Goal: Task Accomplishment & Management: Manage account settings

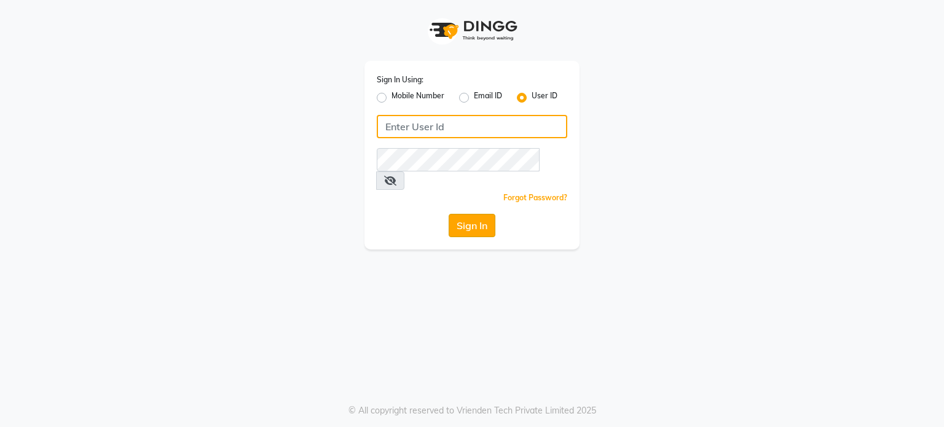
type input "primeexotica"
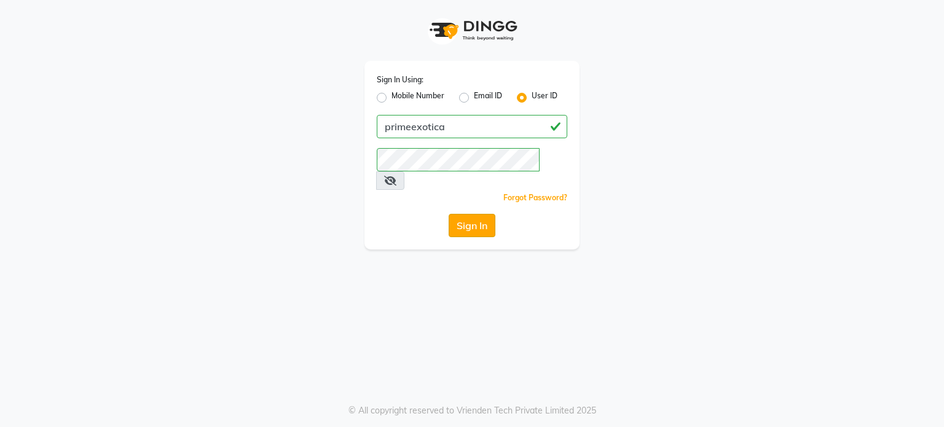
click at [487, 215] on button "Sign In" at bounding box center [471, 225] width 47 height 23
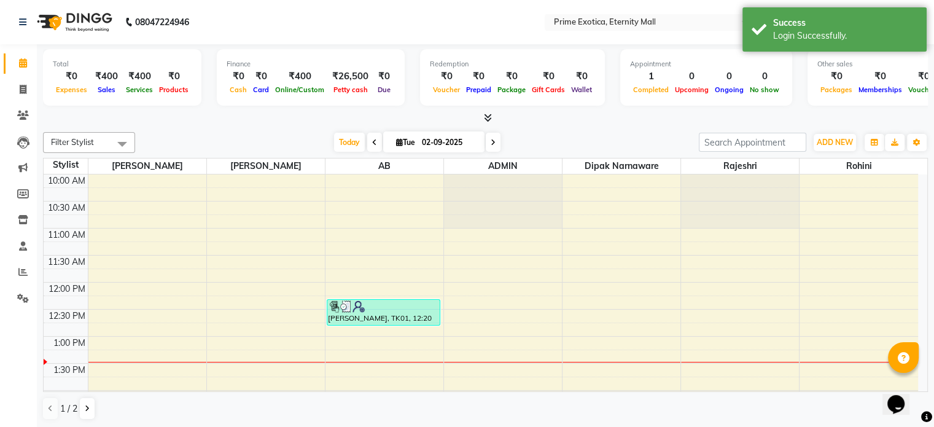
click at [483, 21] on nav "08047224946 Select Location × Prime Exotica, Eternity Mall English ENGLISH Espa…" at bounding box center [467, 22] width 934 height 44
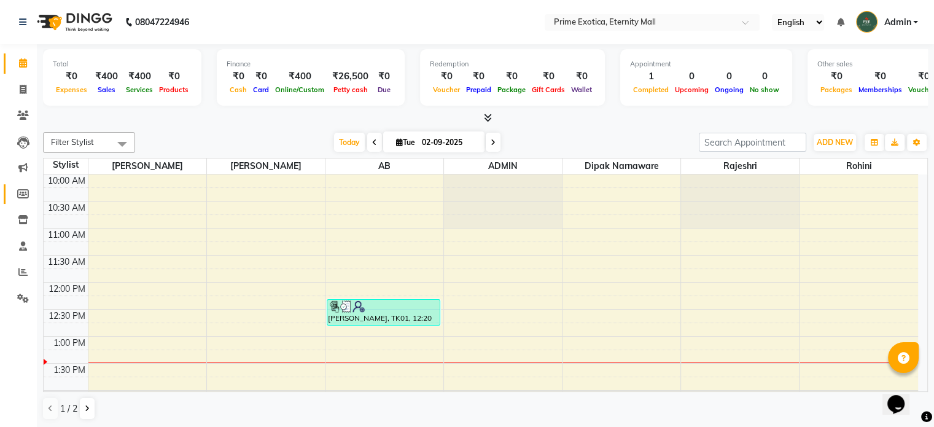
click at [23, 192] on icon at bounding box center [23, 193] width 12 height 9
select select
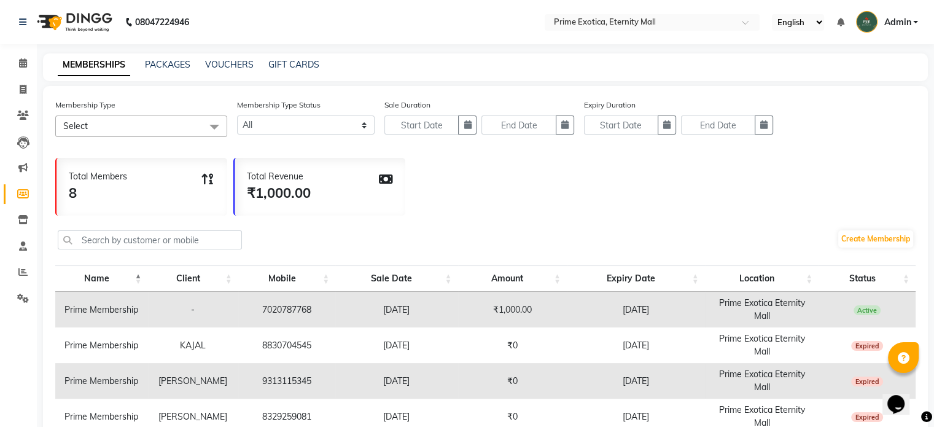
click at [904, 24] on span "Admin" at bounding box center [897, 22] width 27 height 13
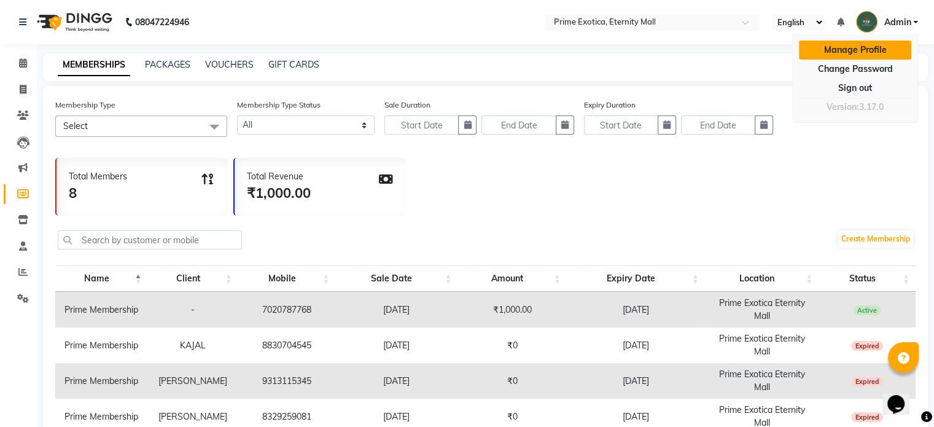
click at [864, 51] on link "Manage Profile" at bounding box center [855, 50] width 112 height 19
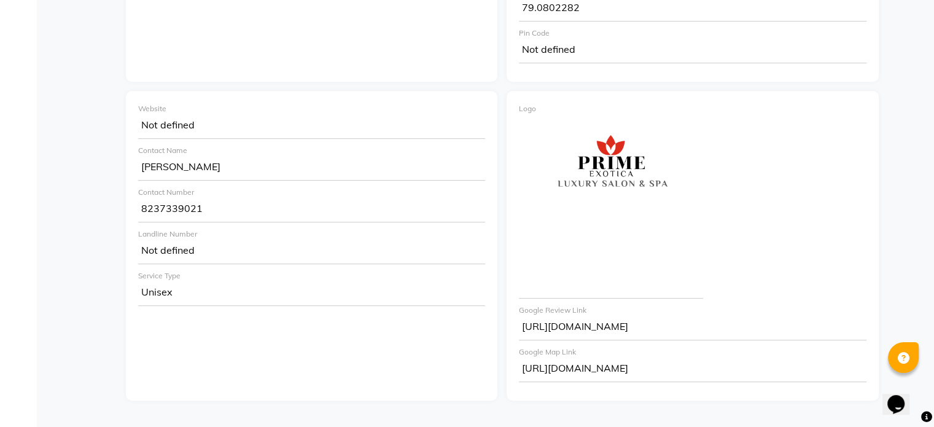
scroll to position [531, 0]
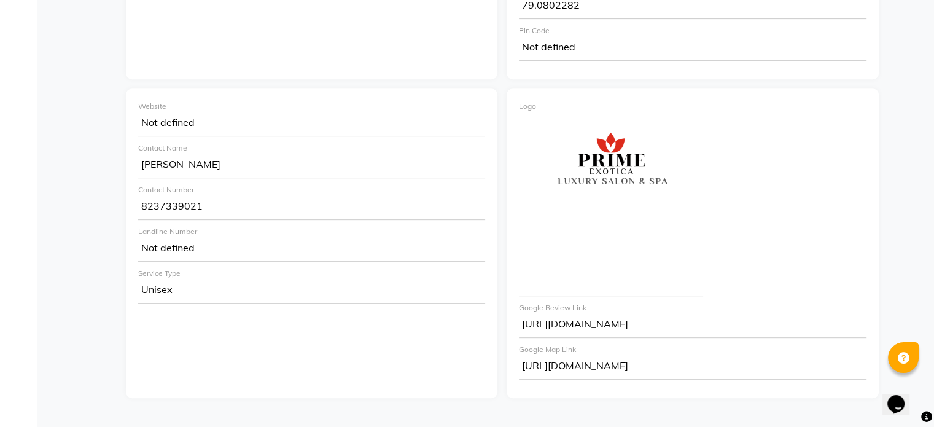
drag, startPoint x: 203, startPoint y: 190, endPoint x: 211, endPoint y: 196, distance: 10.6
click at [211, 196] on div "8237339021" at bounding box center [311, 207] width 347 height 25
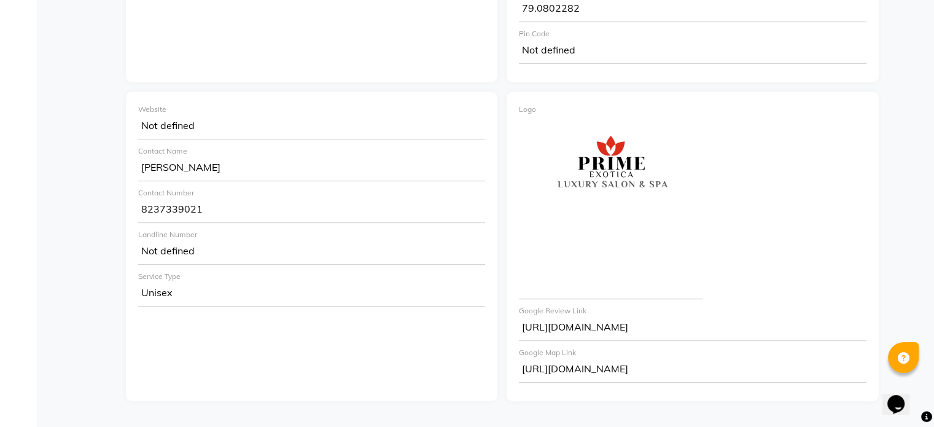
scroll to position [527, 0]
drag, startPoint x: 205, startPoint y: 193, endPoint x: 132, endPoint y: 198, distance: 72.7
click at [132, 198] on div "Website Not defined Contact Name Jagdish Contact Number 8237339021 Landline Num…" at bounding box center [312, 247] width 372 height 310
click at [233, 199] on div "8237339021" at bounding box center [311, 211] width 347 height 25
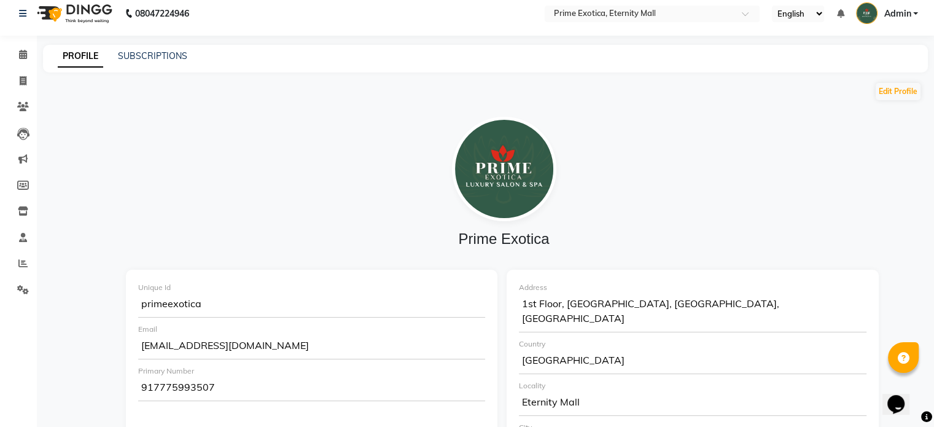
scroll to position [0, 0]
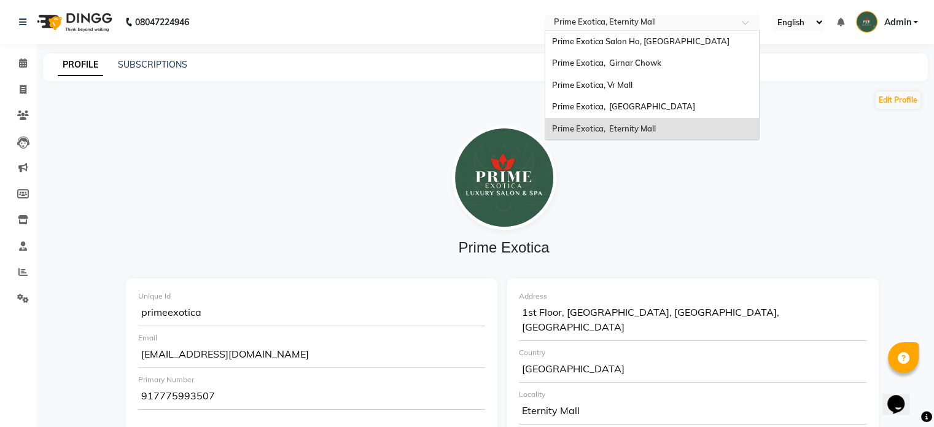
click at [675, 25] on input "text" at bounding box center [640, 23] width 178 height 12
click at [617, 107] on span "Prime Exotica, [GEOGRAPHIC_DATA]" at bounding box center [623, 106] width 143 height 10
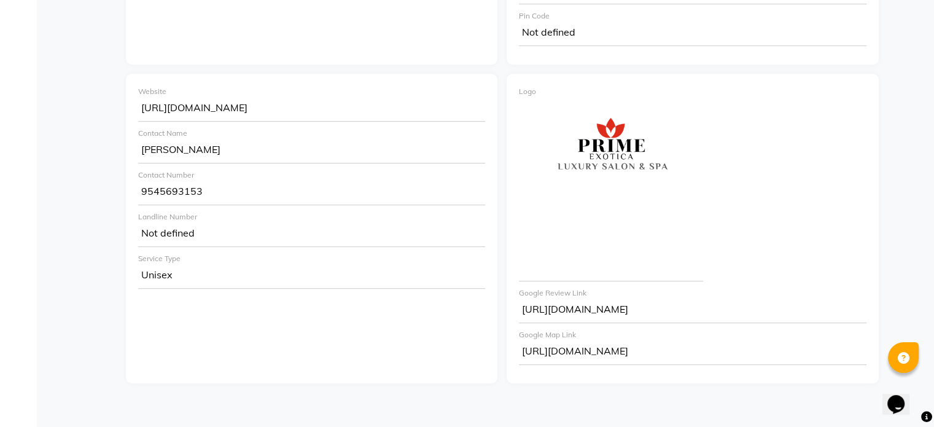
scroll to position [565, 0]
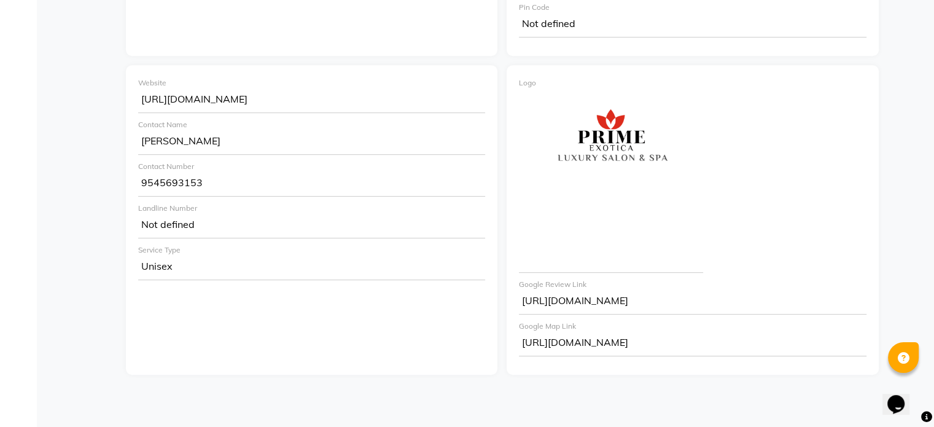
click at [211, 172] on div "9545693153" at bounding box center [311, 184] width 347 height 25
click at [197, 172] on div "9545693153" at bounding box center [311, 184] width 347 height 25
click at [203, 172] on div "9545693153" at bounding box center [311, 184] width 347 height 25
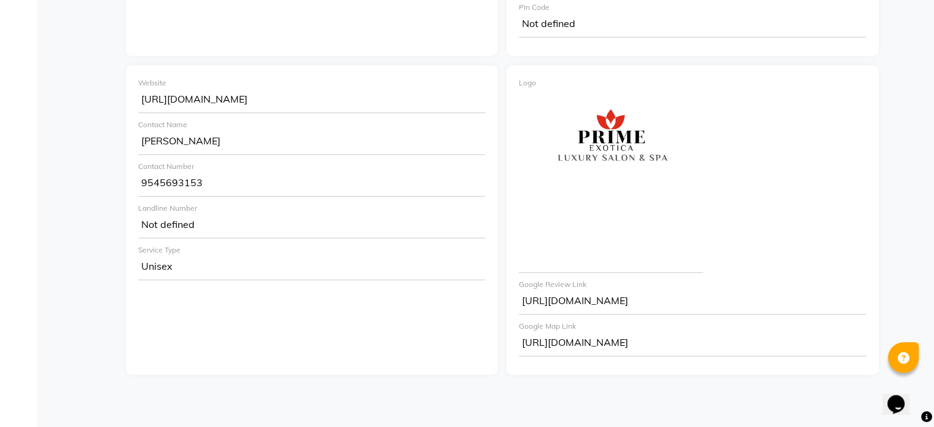
click at [322, 332] on div "Website [URL][DOMAIN_NAME] Contact Name [PERSON_NAME] Contact Number [PHONE_NUM…" at bounding box center [312, 220] width 372 height 310
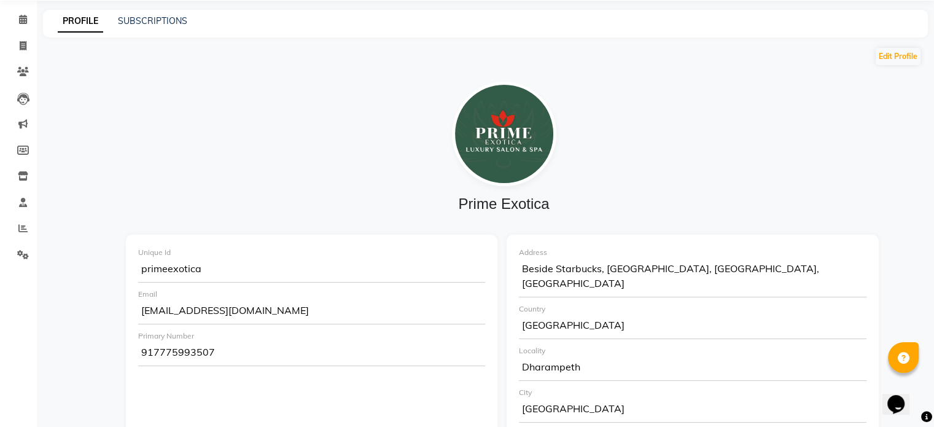
scroll to position [43, 0]
click at [902, 52] on button "Edit Profile" at bounding box center [898, 57] width 45 height 17
select select "1"
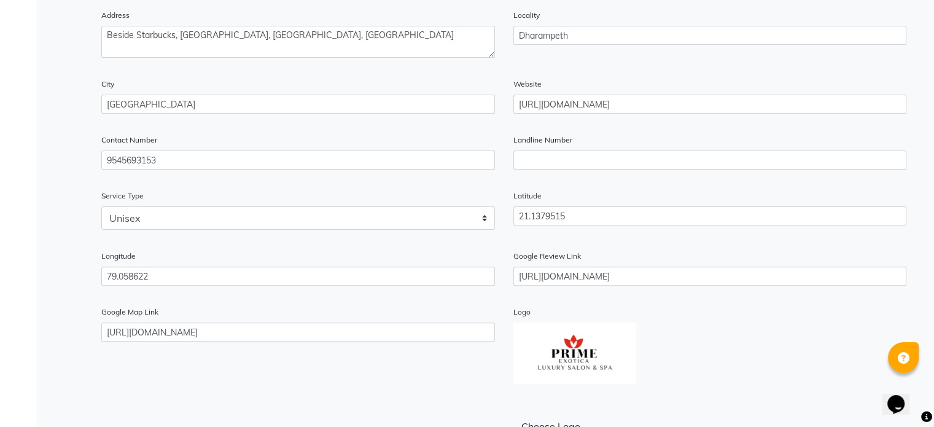
scroll to position [331, 0]
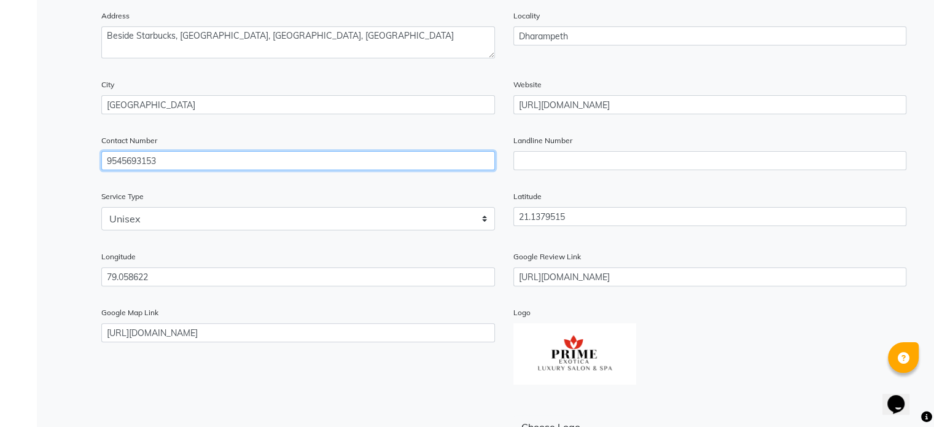
click at [178, 162] on input "9545693153" at bounding box center [298, 160] width 394 height 19
type input "9"
type input "7972444324"
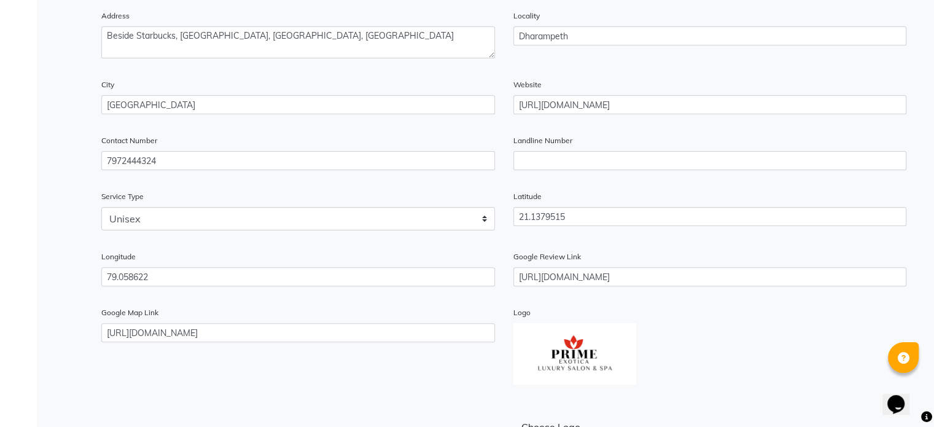
click at [292, 185] on div "Contact Number [PHONE_NUMBER] Landline Number" at bounding box center [504, 162] width 824 height 56
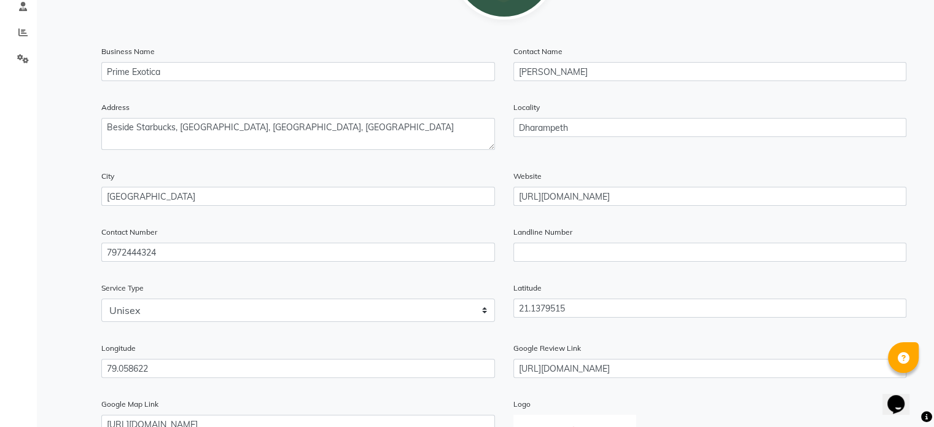
scroll to position [442, 0]
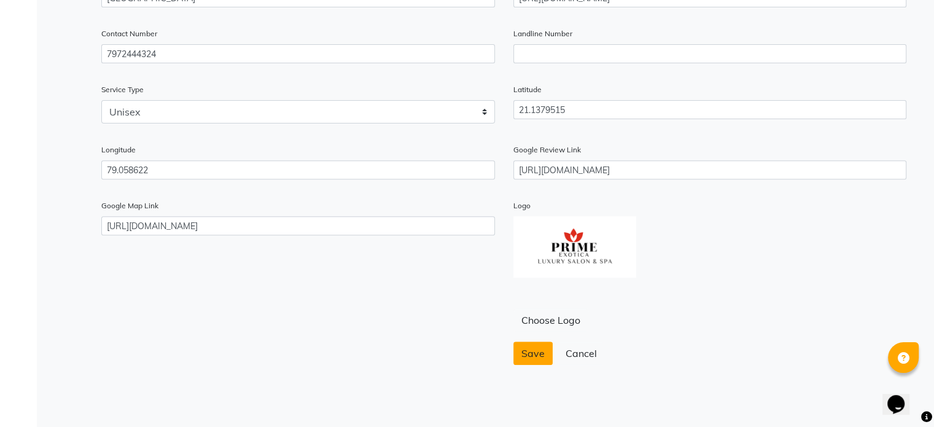
click at [530, 354] on span "Save" at bounding box center [533, 353] width 23 height 12
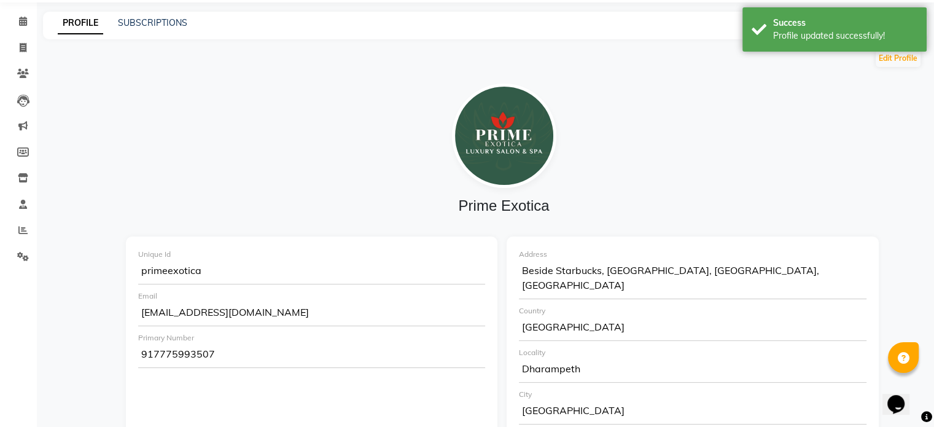
scroll to position [0, 0]
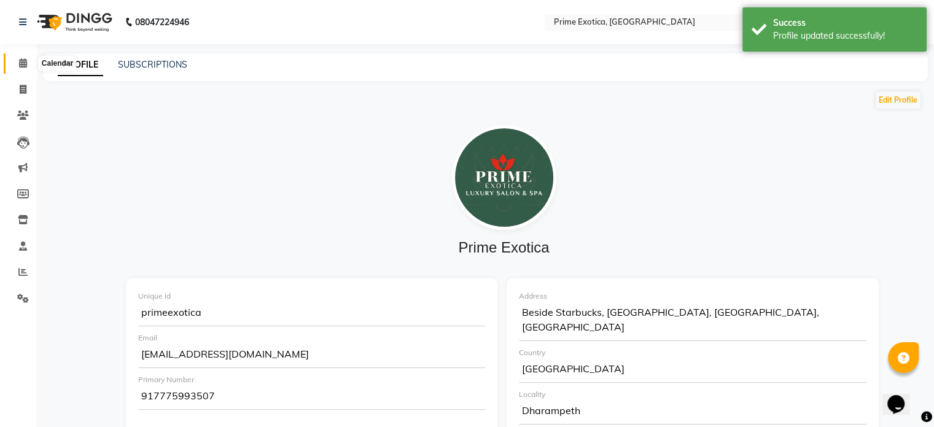
click at [21, 65] on icon at bounding box center [23, 62] width 8 height 9
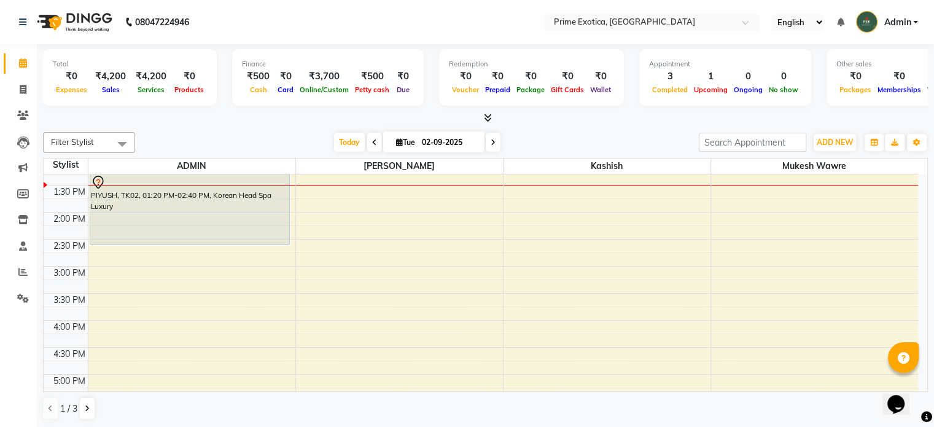
scroll to position [237, 0]
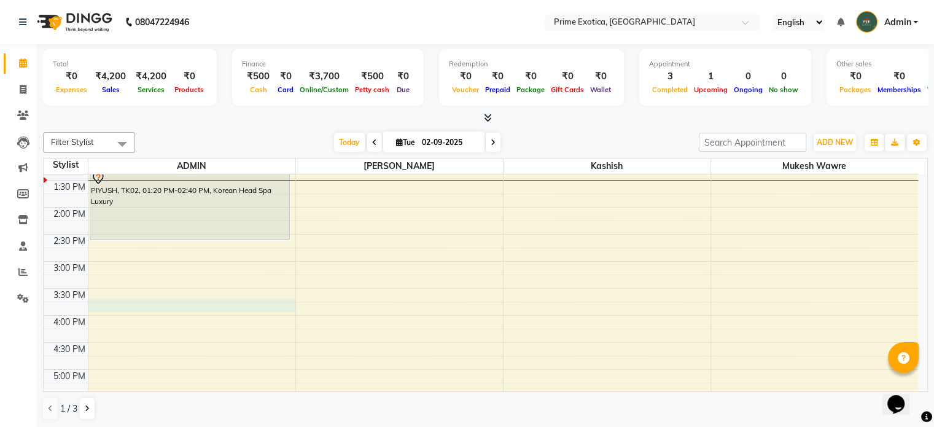
click at [133, 307] on div "9:00 AM 9:30 AM 10:00 AM 10:30 AM 11:00 AM 11:30 AM 12:00 PM 12:30 PM 1:00 PM 1…" at bounding box center [481, 315] width 875 height 756
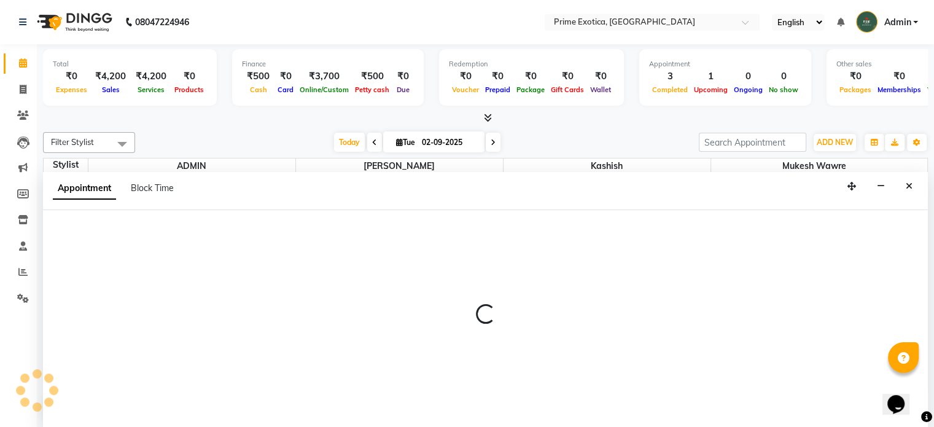
scroll to position [0, 0]
select select "37067"
select select "945"
select select "tentative"
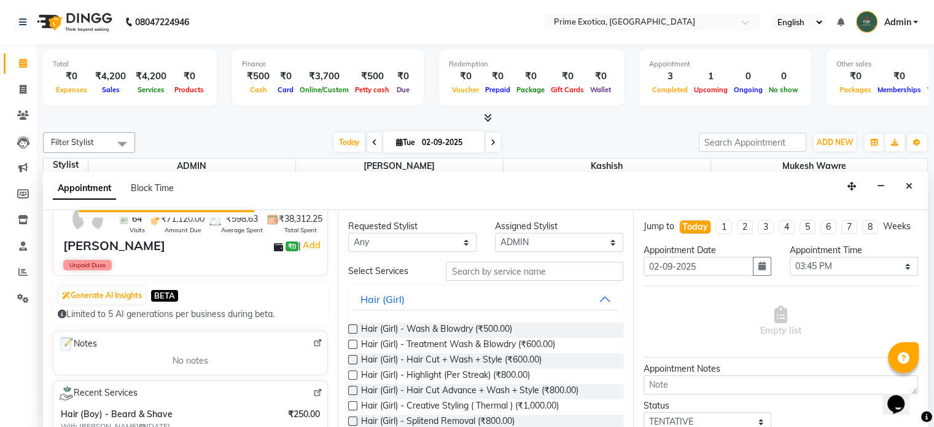
scroll to position [61, 0]
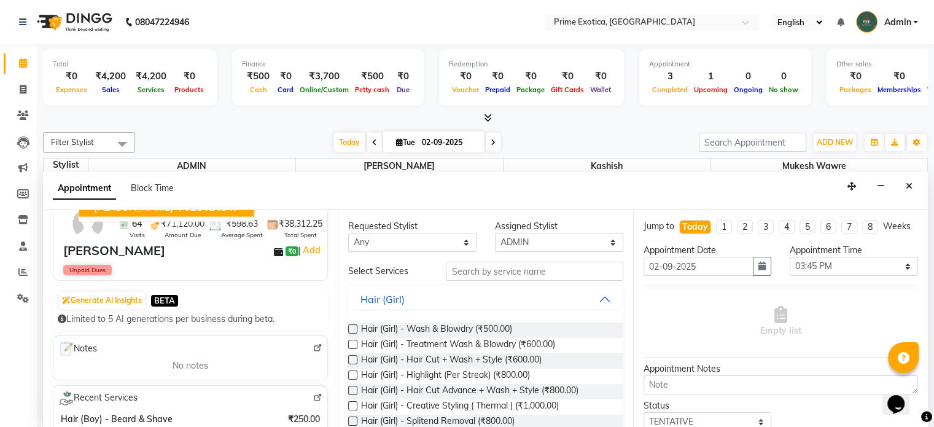
type input "7028424547"
click at [528, 238] on select "Select Abhijet ADMIN ANGELA S JOHN cham Darshan Gaikwad Kashish Mukesh Wawre NA…" at bounding box center [559, 242] width 128 height 19
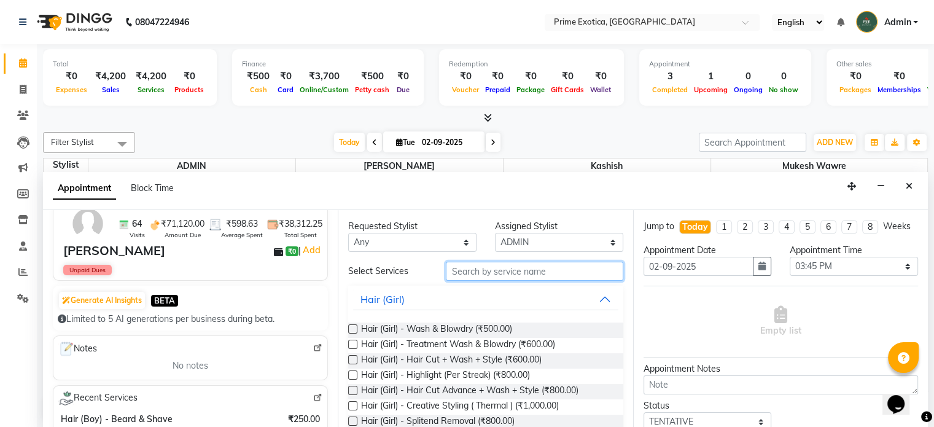
click at [517, 274] on input "text" at bounding box center [534, 271] width 177 height 19
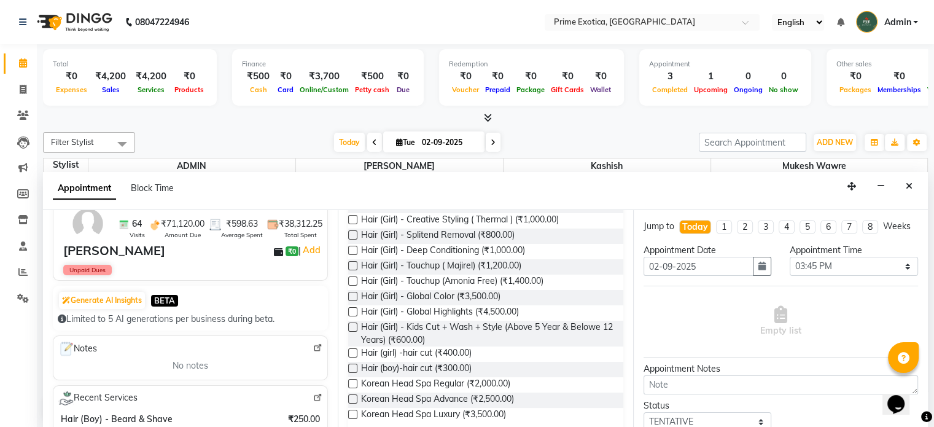
scroll to position [187, 0]
click at [416, 368] on span "Hair (boy)-hair cut (₹300.00)" at bounding box center [416, 368] width 111 height 15
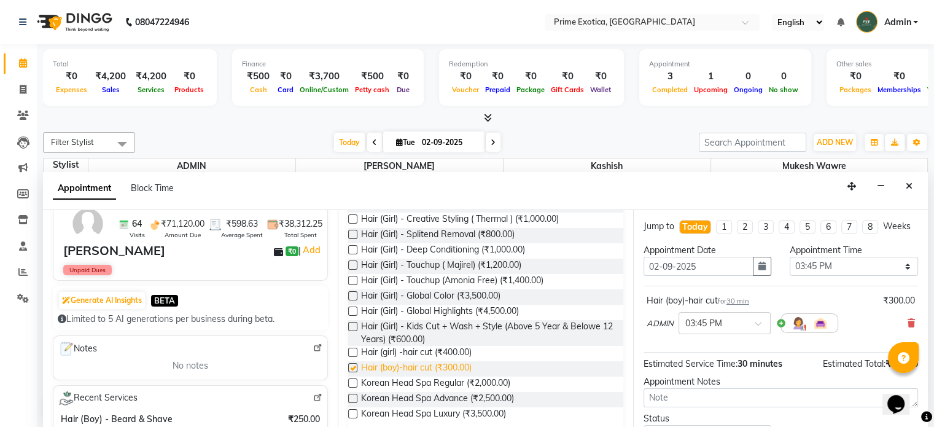
checkbox input "false"
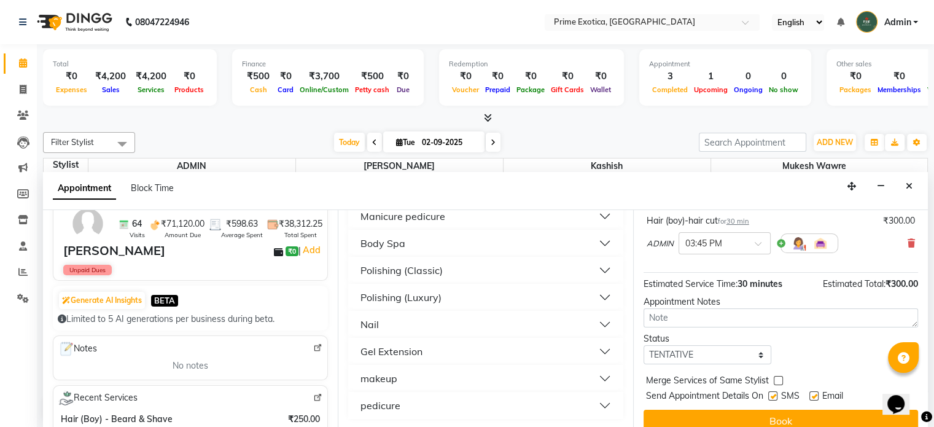
scroll to position [104, 0]
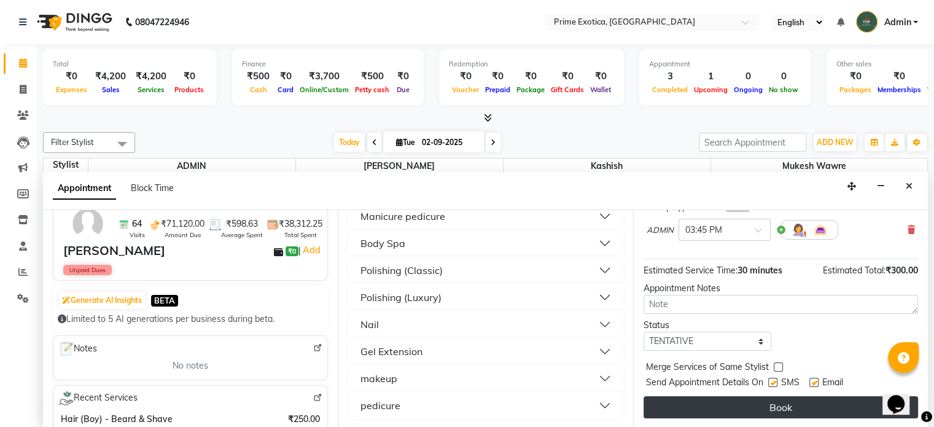
click at [781, 406] on button "Book" at bounding box center [781, 407] width 275 height 22
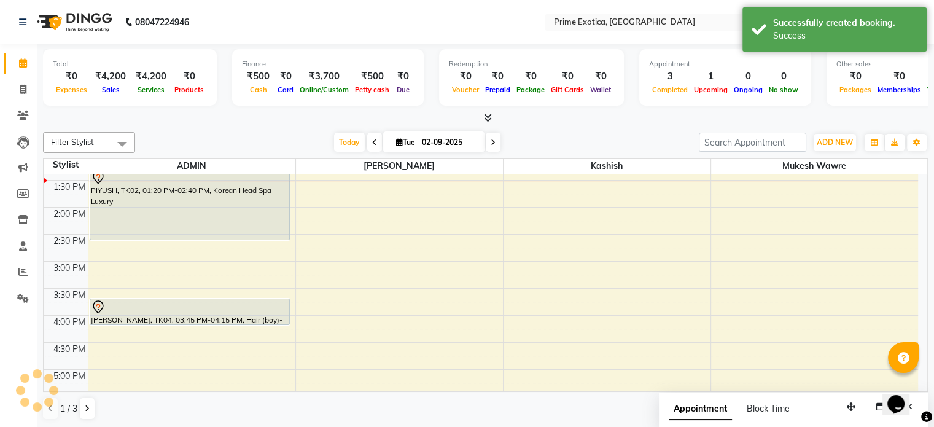
scroll to position [0, 0]
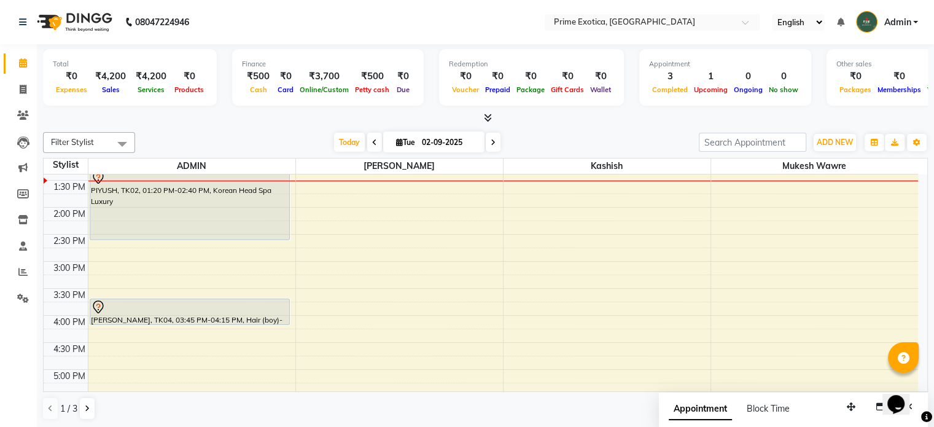
click at [901, 24] on span "Admin" at bounding box center [897, 22] width 27 height 13
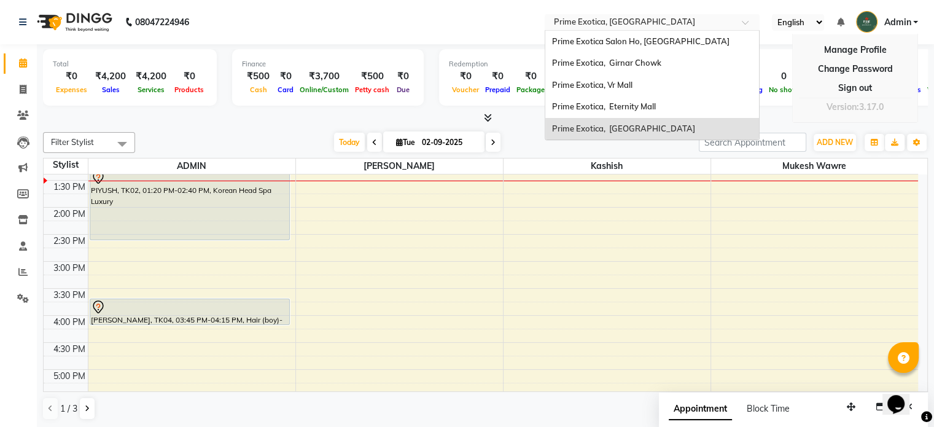
click at [720, 23] on input "text" at bounding box center [640, 23] width 178 height 12
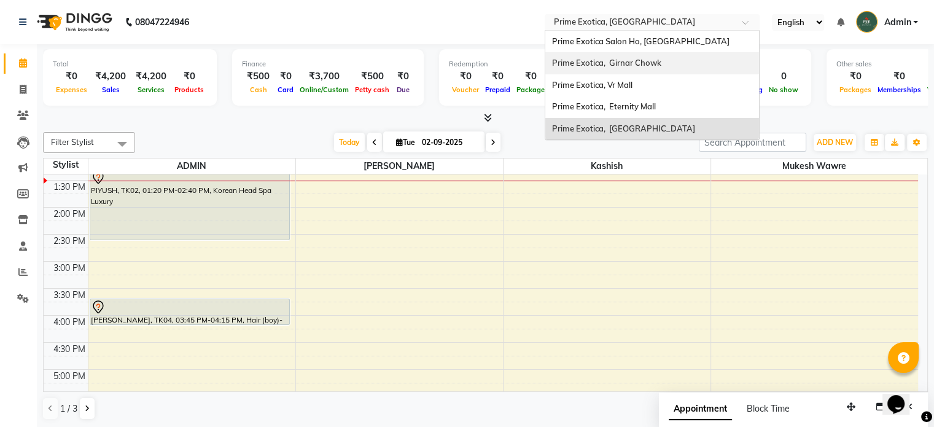
click at [664, 63] on div "Prime Exotica, Girnar Chowk" at bounding box center [652, 63] width 214 height 22
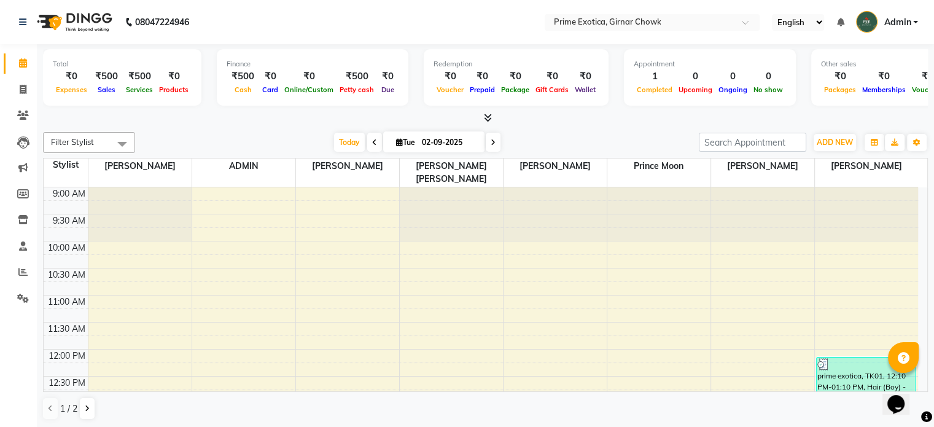
click at [896, 20] on span "Admin" at bounding box center [897, 22] width 27 height 13
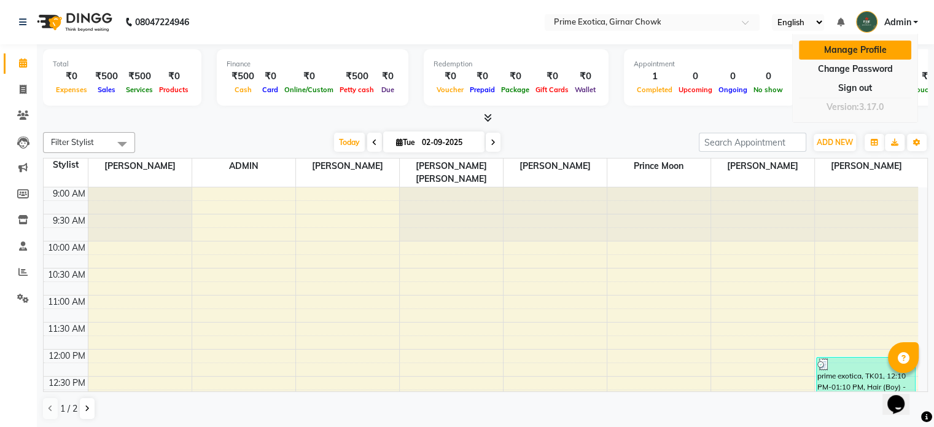
click at [877, 49] on link "Manage Profile" at bounding box center [855, 50] width 112 height 19
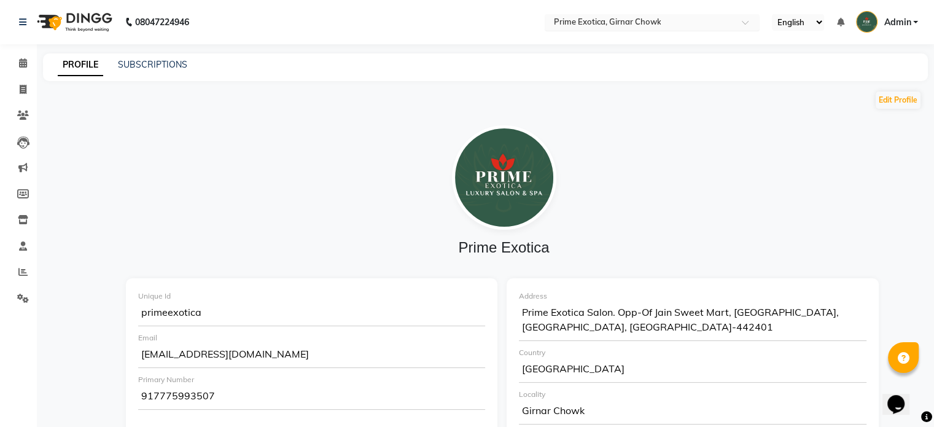
click at [663, 25] on input "text" at bounding box center [640, 23] width 178 height 12
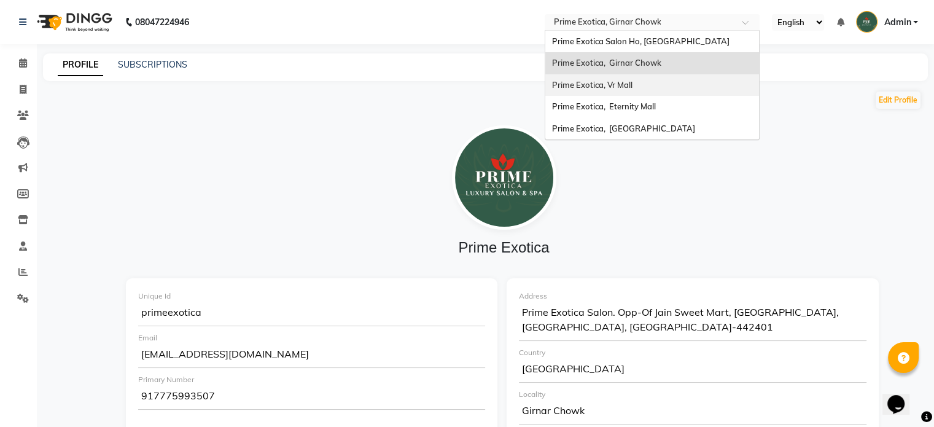
click at [635, 80] on div "Prime Exotica, Vr Mall" at bounding box center [652, 85] width 214 height 22
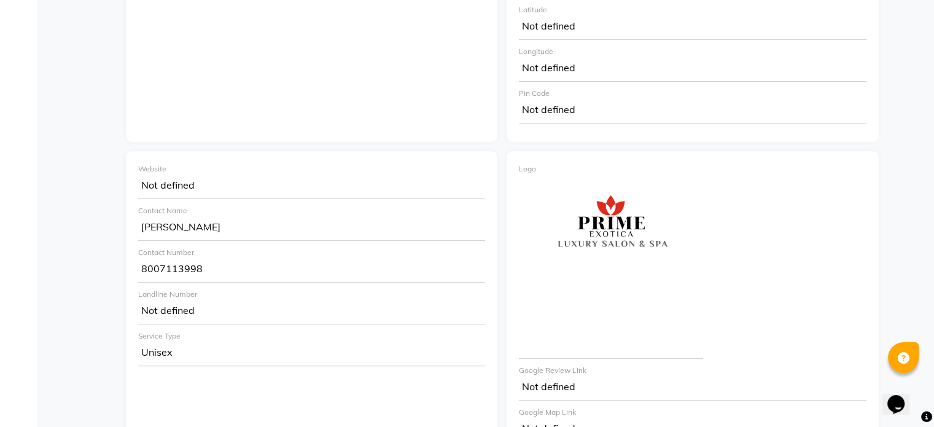
scroll to position [538, 0]
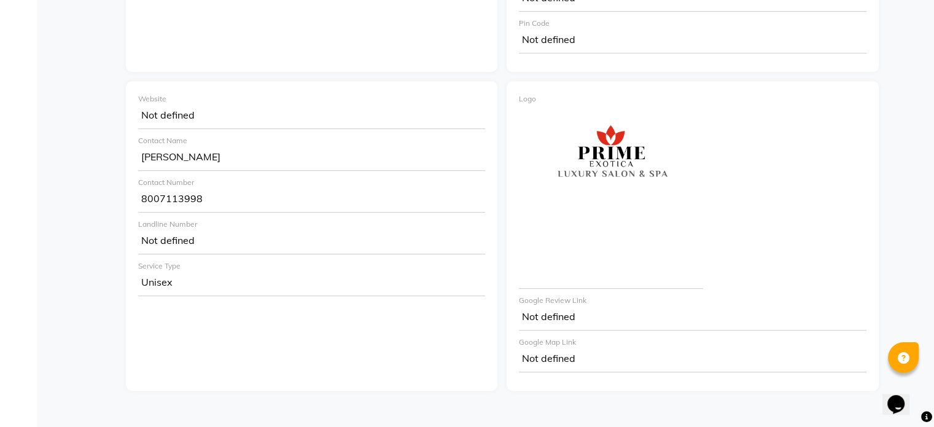
click at [202, 188] on div "8007113998" at bounding box center [311, 200] width 347 height 25
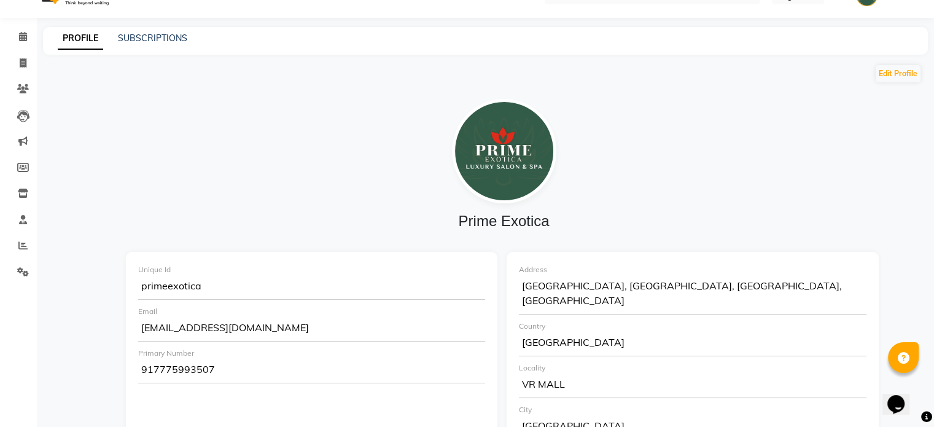
scroll to position [0, 0]
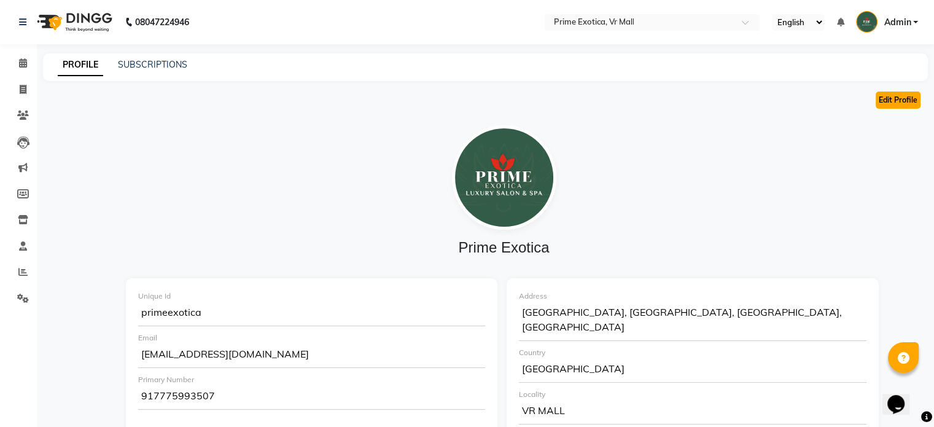
click at [883, 100] on button "Edit Profile" at bounding box center [898, 100] width 45 height 17
select select "1"
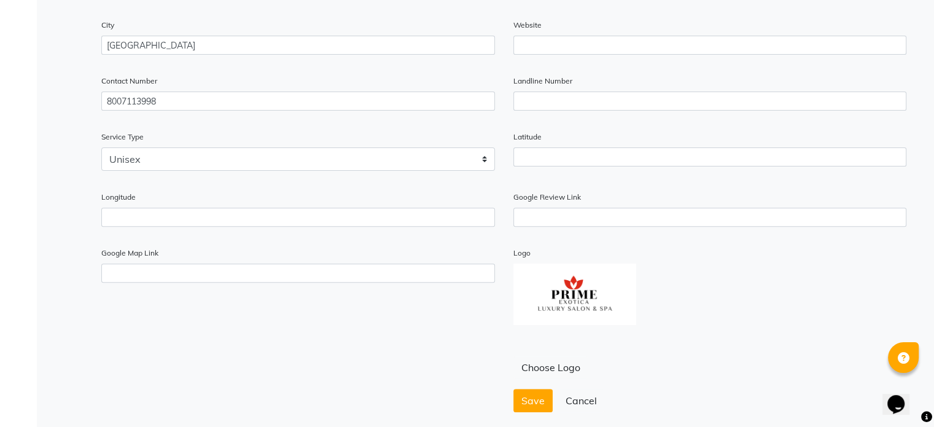
scroll to position [442, 0]
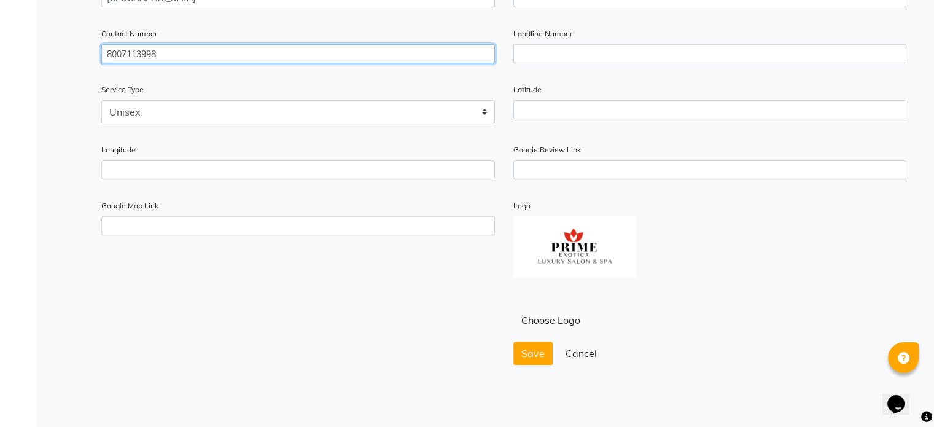
click at [169, 56] on input "8007113998" at bounding box center [298, 53] width 394 height 19
type input "8"
type input "7737730058"
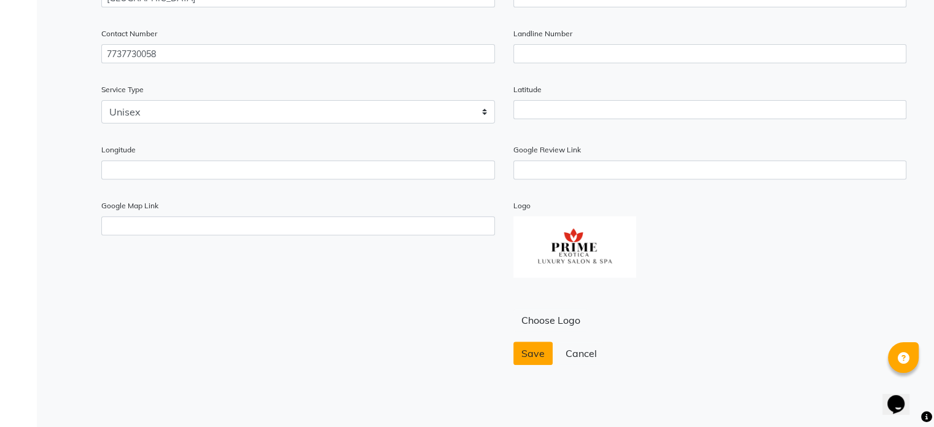
click at [543, 357] on span "Save" at bounding box center [533, 353] width 23 height 12
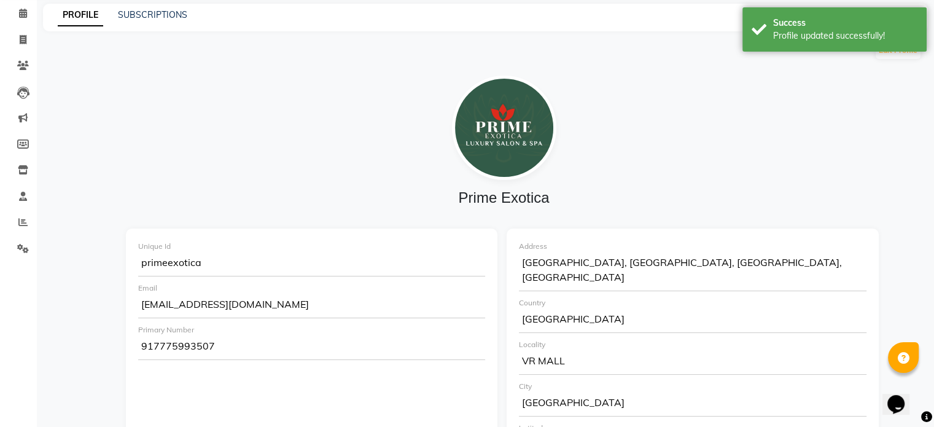
scroll to position [0, 0]
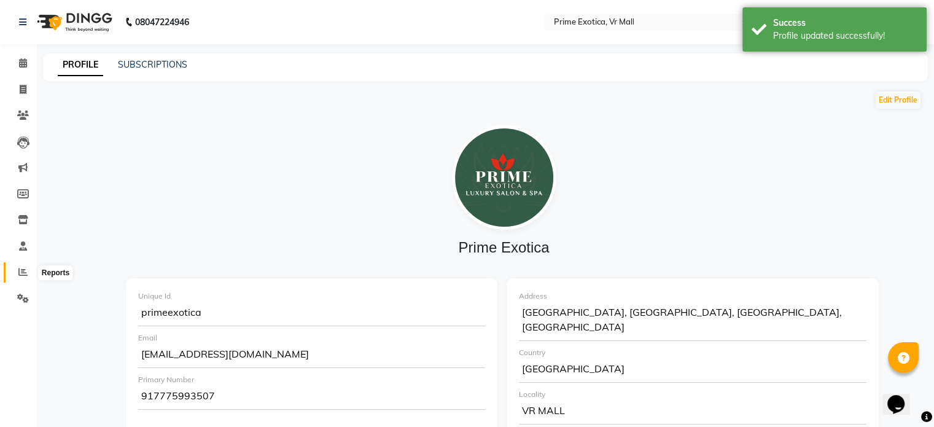
click at [22, 275] on icon at bounding box center [22, 271] width 9 height 9
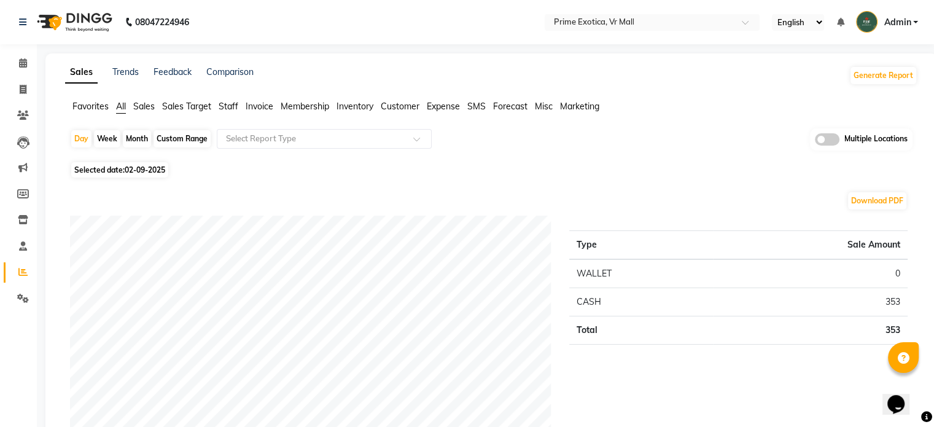
click at [135, 142] on div "Month" at bounding box center [137, 138] width 28 height 17
select select "9"
select select "2025"
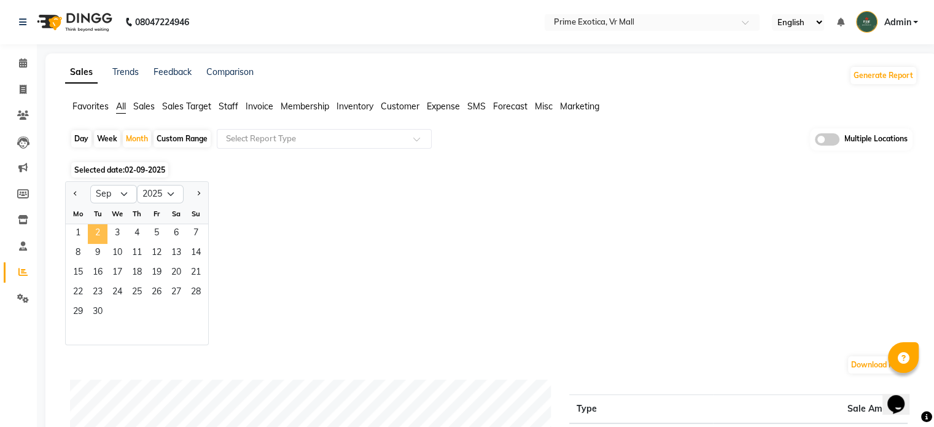
click at [96, 236] on span "2" at bounding box center [98, 234] width 20 height 20
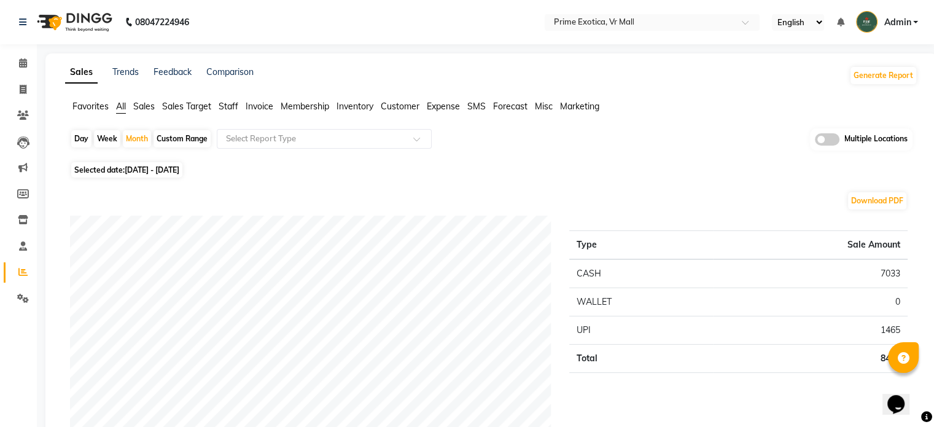
click at [828, 137] on span at bounding box center [827, 139] width 25 height 12
click at [815, 141] on input "checkbox" at bounding box center [815, 141] width 0 height 0
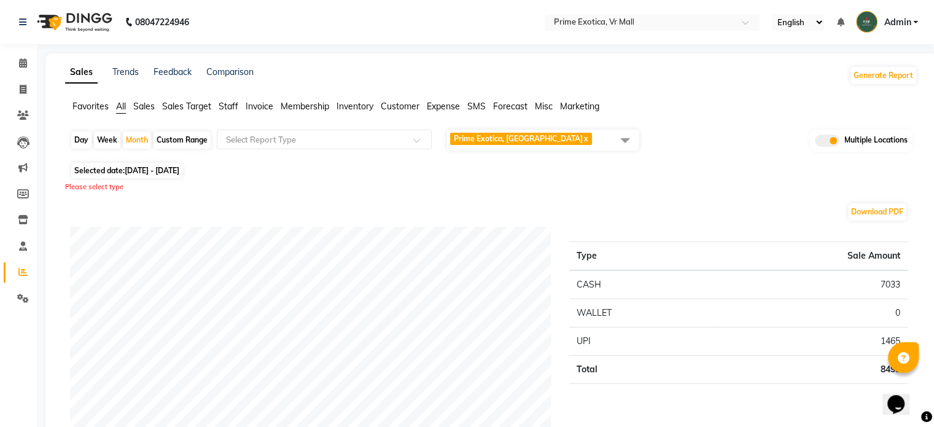
click at [627, 144] on span at bounding box center [625, 139] width 25 height 23
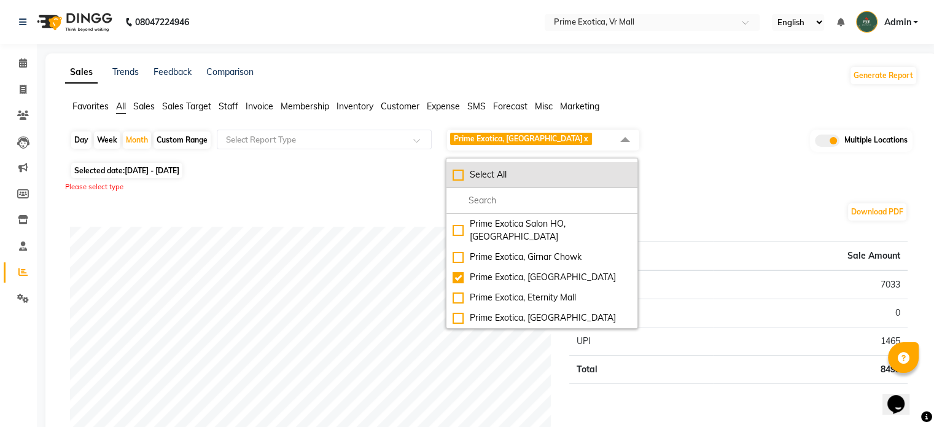
click at [565, 166] on li "Select All" at bounding box center [542, 175] width 191 height 26
checkbox input "true"
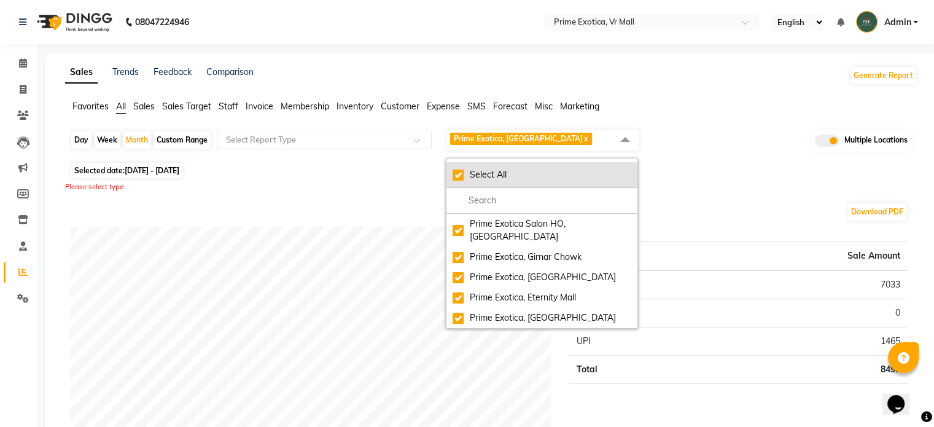
checkbox input "true"
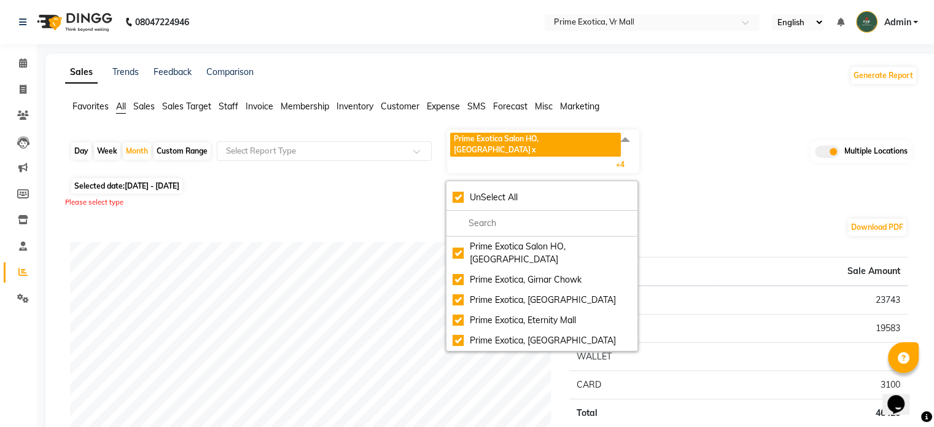
click at [682, 197] on div "Please select type" at bounding box center [491, 202] width 853 height 10
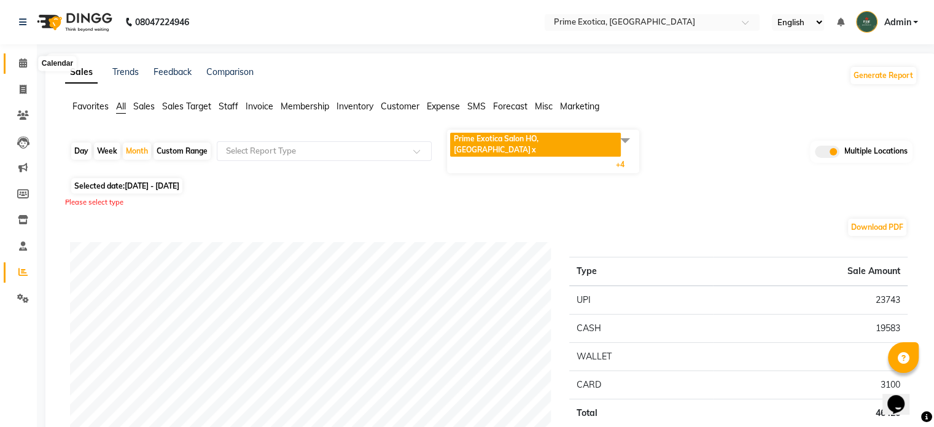
click at [21, 58] on icon at bounding box center [23, 62] width 8 height 9
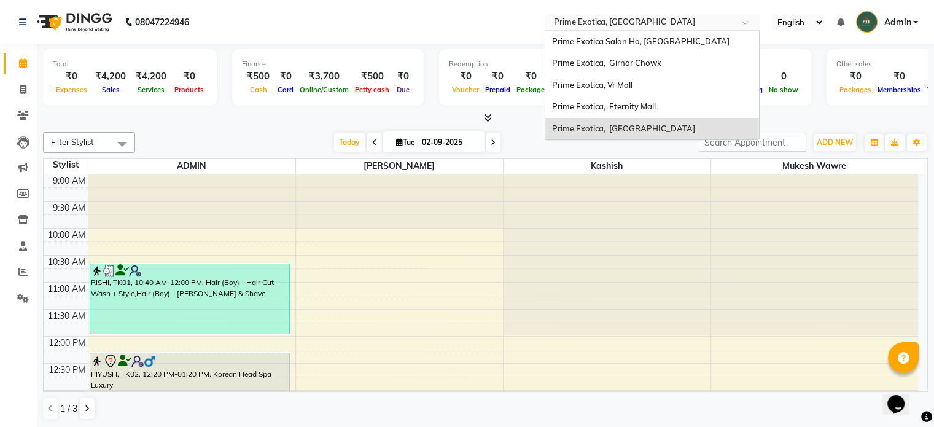
click at [618, 26] on input "text" at bounding box center [640, 23] width 178 height 12
click at [617, 65] on span "Prime Exotica, Girnar Chowk" at bounding box center [606, 63] width 109 height 10
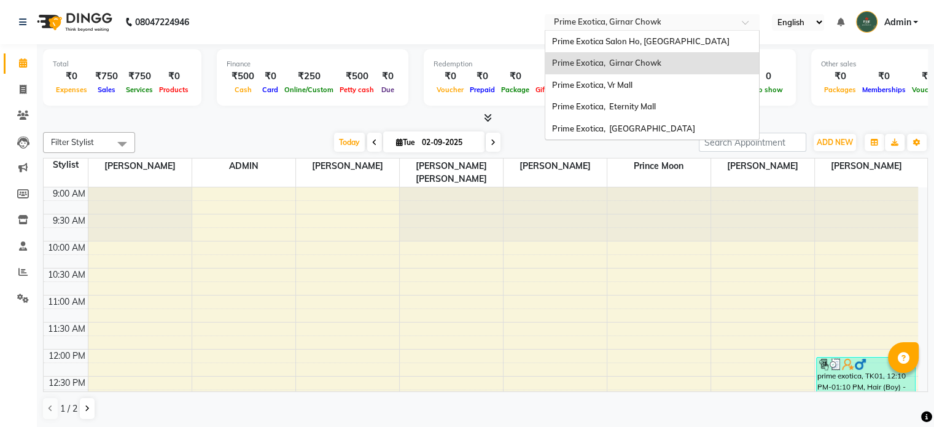
click at [608, 25] on input "text" at bounding box center [640, 23] width 178 height 12
click at [629, 77] on div "Prime Exotica, Vr Mall" at bounding box center [652, 85] width 214 height 22
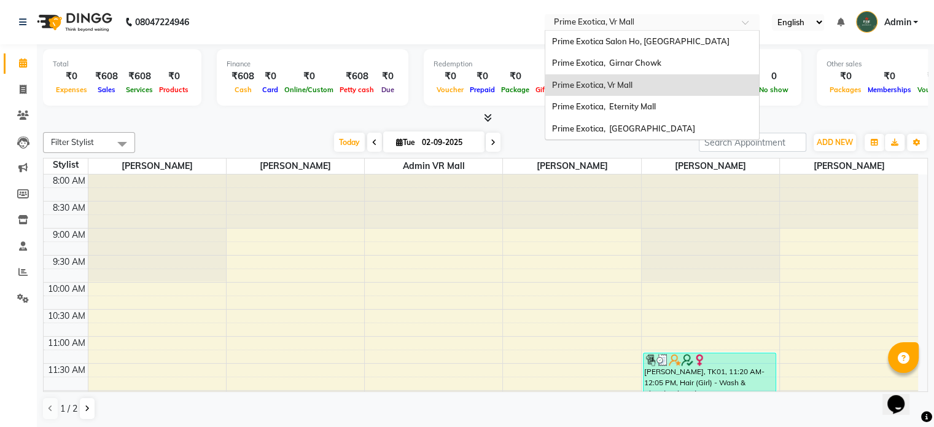
click at [614, 21] on input "text" at bounding box center [640, 23] width 178 height 12
click at [616, 110] on span "Prime Exotica, Eternity Mall" at bounding box center [604, 106] width 104 height 10
